Goal: Find specific page/section: Find specific page/section

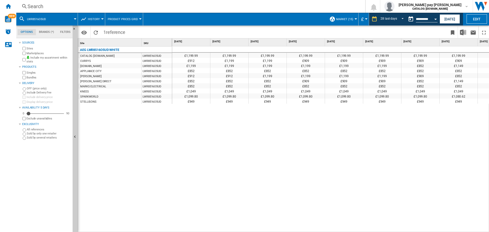
click at [112, 2] on div "Search Search 0 [PERSON_NAME] pay [PERSON_NAME] CATALOG [DOMAIN_NAME] CATALOG […" at bounding box center [252, 6] width 473 height 13
click at [105, 5] on div "Search" at bounding box center [189, 6] width 324 height 7
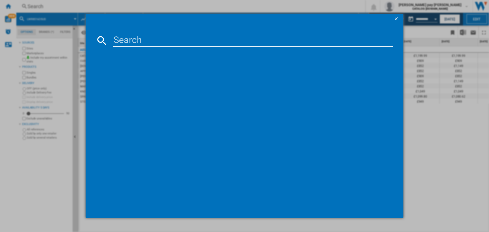
click at [134, 41] on input at bounding box center [253, 40] width 280 height 12
type input "BEX335011B"
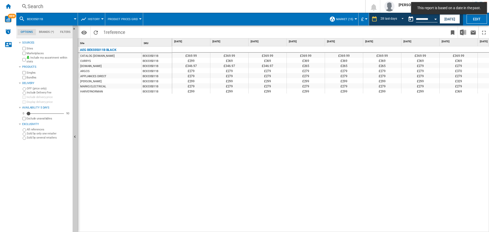
click at [379, 178] on div "£369.99 £369.99 £369.99 £369.99 £369.99 £369.99 £369.99 £369.99 £369.99 £369.99…" at bounding box center [330, 139] width 317 height 186
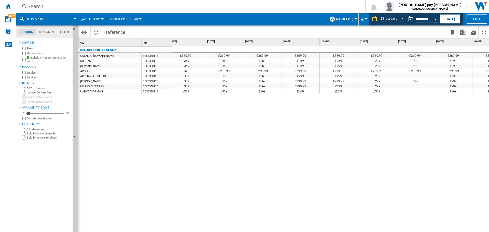
scroll to position [0, 790]
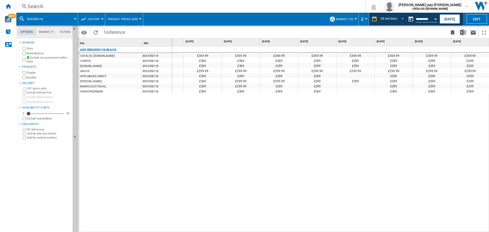
click at [415, 170] on div "£369.99 £369.99 £369.99 £369.99 £369.99 £369.99 £369.99 £369.99 £369.99 £369.99…" at bounding box center [330, 139] width 317 height 186
click at [405, 123] on div "£369.99 £369.99 £369.99 £369.99 £369.99 £369.99 £369.99 £369.99 £369.99 £369.99…" at bounding box center [330, 139] width 317 height 186
click at [109, 8] on div "Search" at bounding box center [189, 6] width 324 height 7
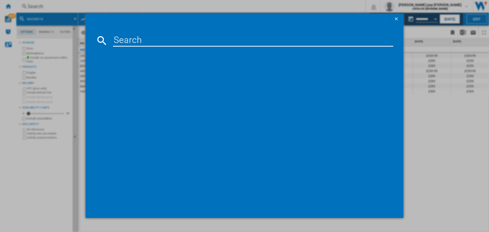
click at [132, 43] on input at bounding box center [253, 40] width 280 height 12
type input "IBX64200CB"
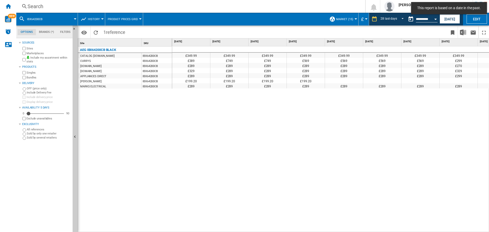
click at [287, 149] on div "£349.99 £349.99 £349.99 £349.99 £349.99 £349.99 £349.99 £349.99 £349.99 £349.99…" at bounding box center [330, 139] width 317 height 186
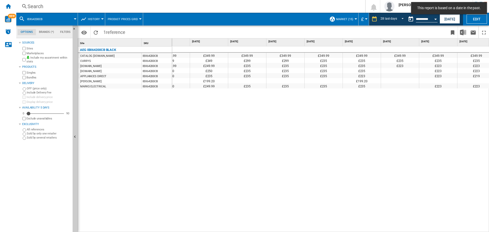
scroll to position [0, 790]
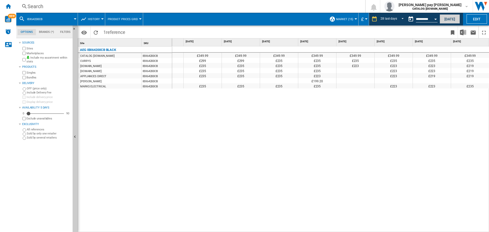
click at [444, 17] on button "[DATE]" at bounding box center [449, 18] width 20 height 9
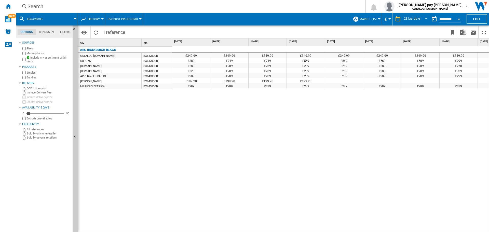
click at [418, 106] on div "£349.99 £349.99 £349.99 £349.99 £349.99 £349.99 £349.99 £349.99 £349.99 £349.99…" at bounding box center [330, 76] width 316 height 60
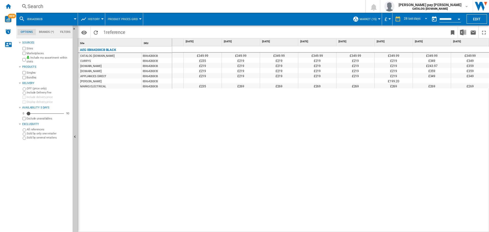
click at [104, 6] on div "Search" at bounding box center [189, 6] width 324 height 7
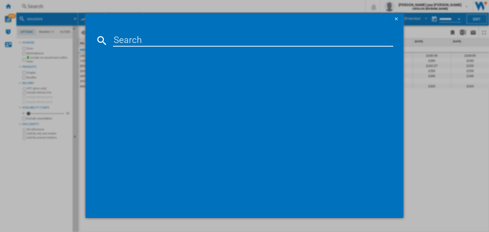
click at [138, 41] on input at bounding box center [253, 40] width 280 height 12
type input "BEX335011M"
click at [140, 71] on div "AEG BEX335011M STAINLESS STEEL" at bounding box center [247, 73] width 275 height 5
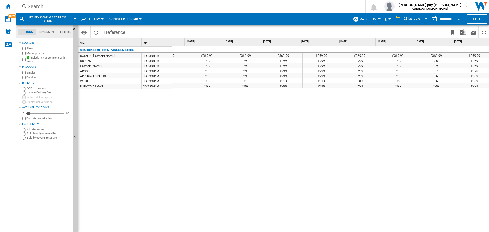
scroll to position [0, 790]
